Goal: Task Accomplishment & Management: Use online tool/utility

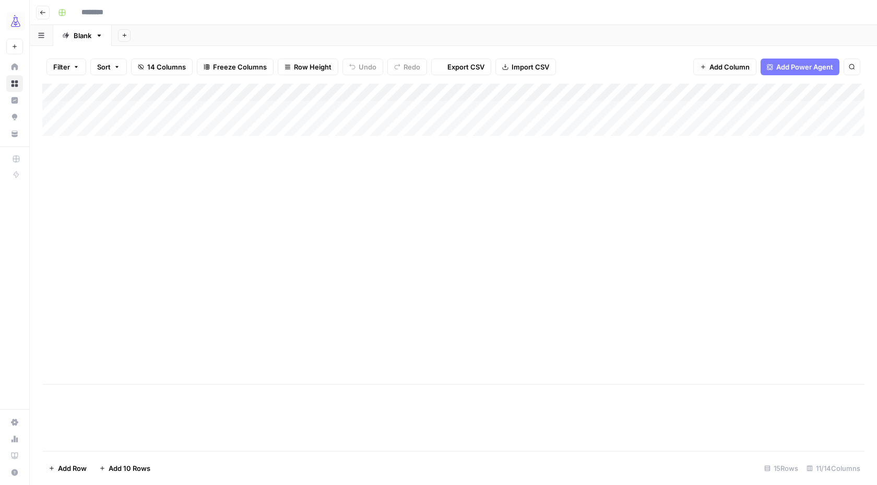
type input "**********"
click at [351, 197] on div "Add Column" at bounding box center [453, 234] width 822 height 301
click at [340, 234] on div "Add Column" at bounding box center [453, 234] width 822 height 301
click at [376, 252] on div "Add Column" at bounding box center [453, 234] width 822 height 301
click at [365, 269] on div "Add Column" at bounding box center [453, 234] width 822 height 301
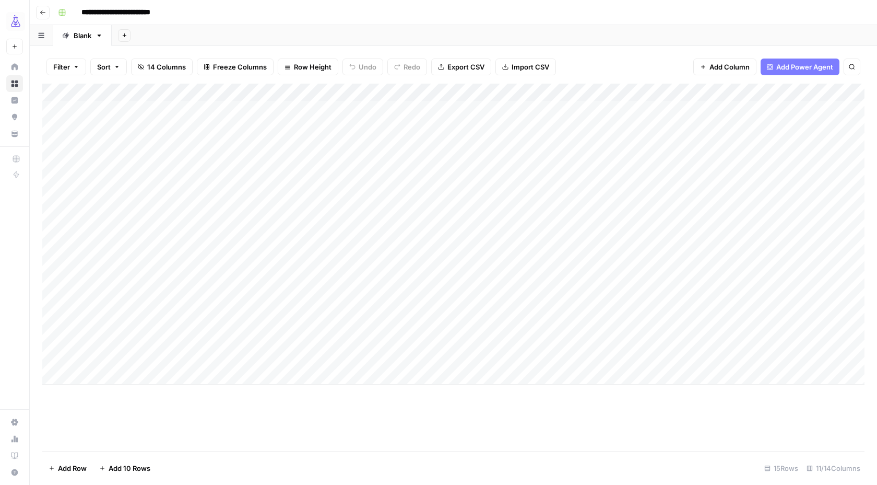
click at [381, 285] on div "Add Column" at bounding box center [453, 234] width 822 height 301
click at [358, 304] on div "Add Column" at bounding box center [453, 234] width 822 height 301
click at [354, 323] on div "Add Column" at bounding box center [453, 234] width 822 height 301
click at [371, 337] on div "Add Column" at bounding box center [453, 234] width 822 height 301
click at [356, 360] on div "Add Column" at bounding box center [453, 234] width 822 height 301
